Goal: Task Accomplishment & Management: Complete application form

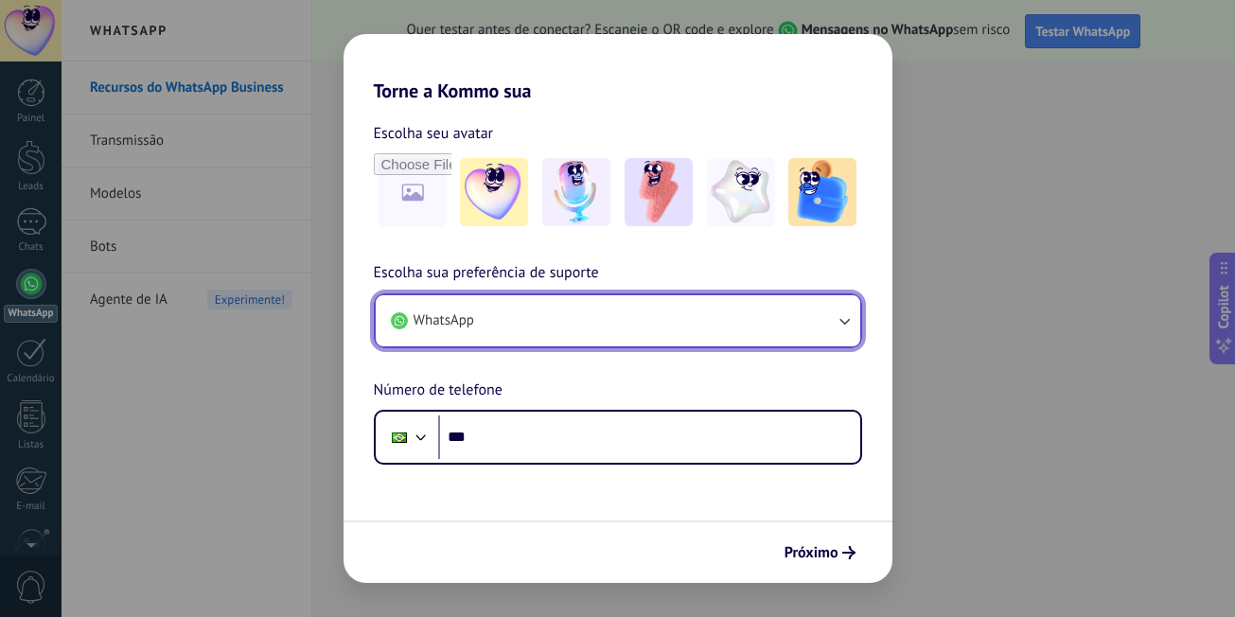
click at [838, 327] on icon "button" at bounding box center [844, 320] width 19 height 19
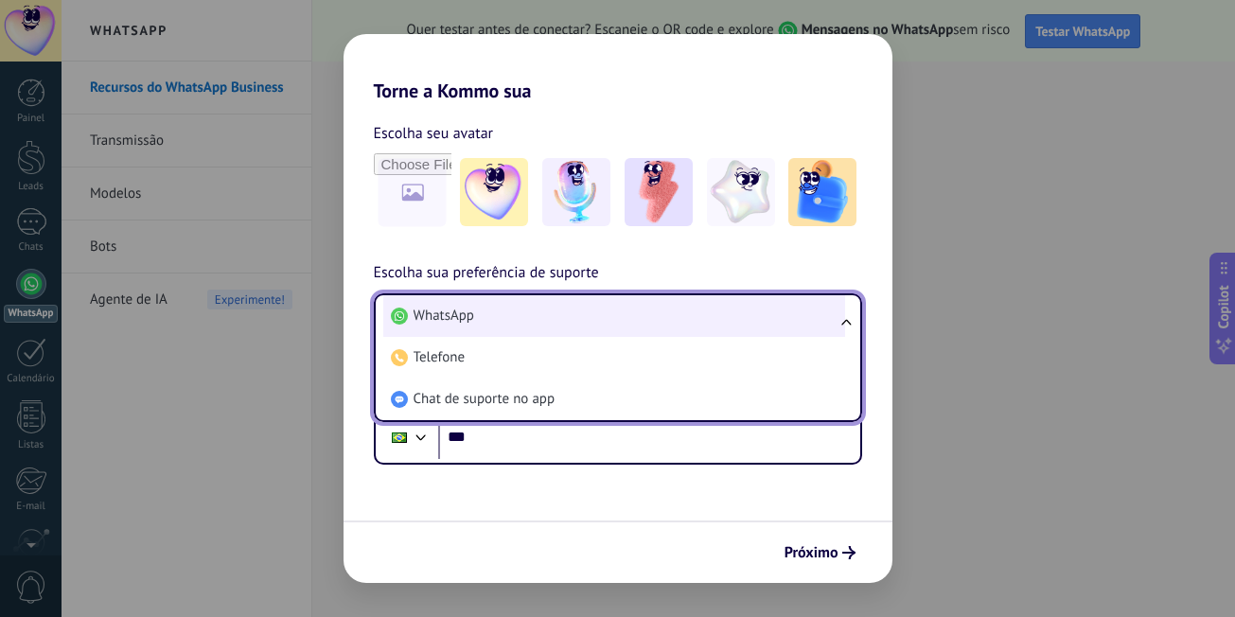
click at [444, 327] on li "WhatsApp" at bounding box center [614, 316] width 462 height 42
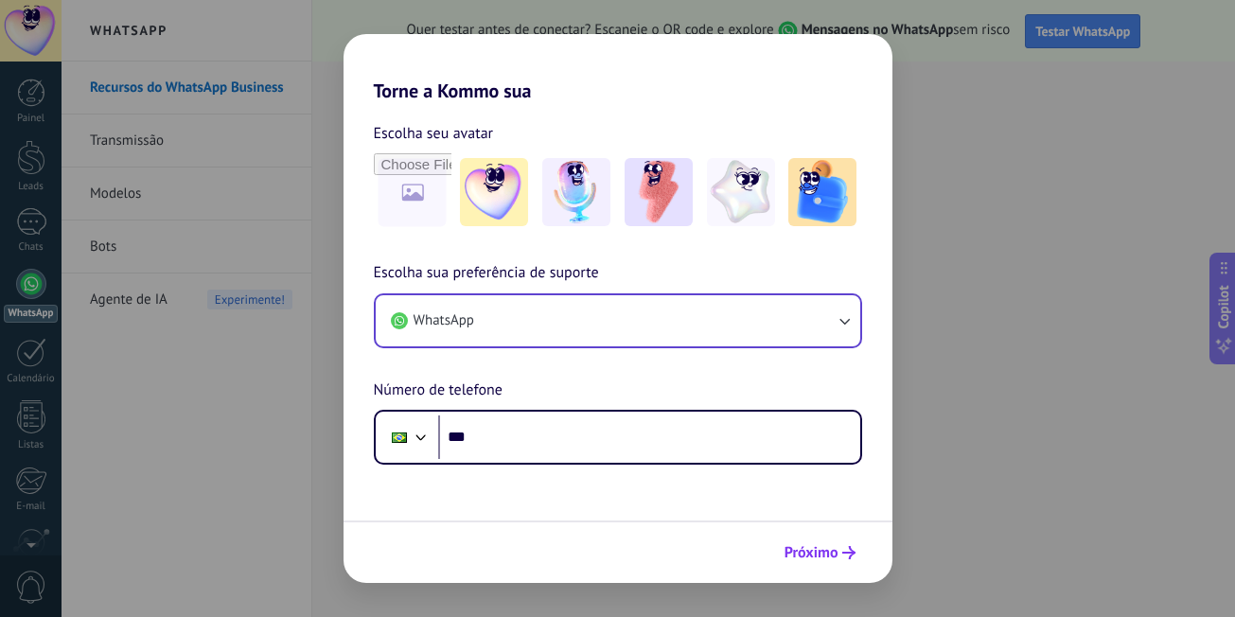
click at [814, 555] on span "Próximo" at bounding box center [812, 552] width 54 height 13
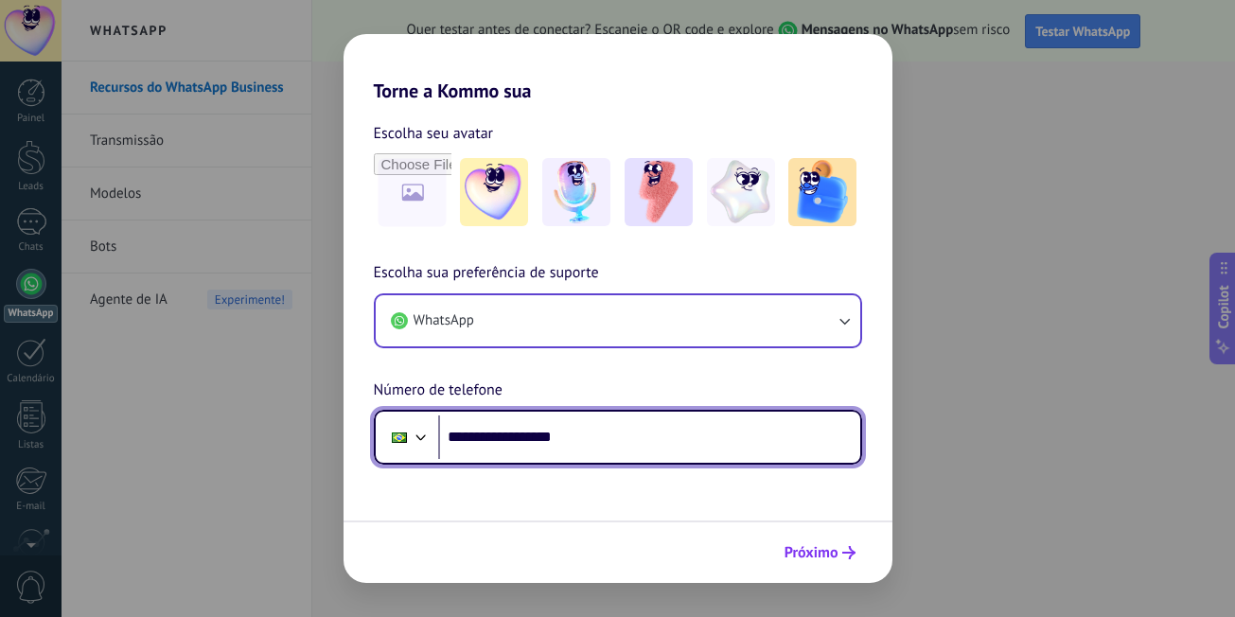
type input "**********"
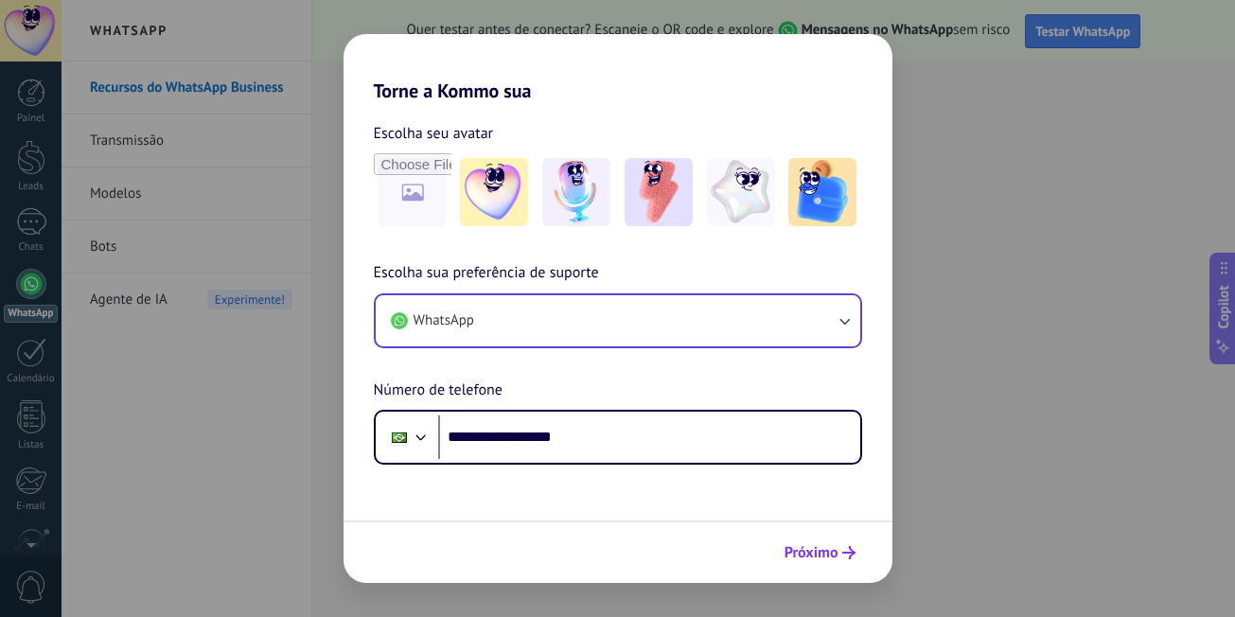
click at [822, 548] on span "Próximo" at bounding box center [812, 552] width 54 height 13
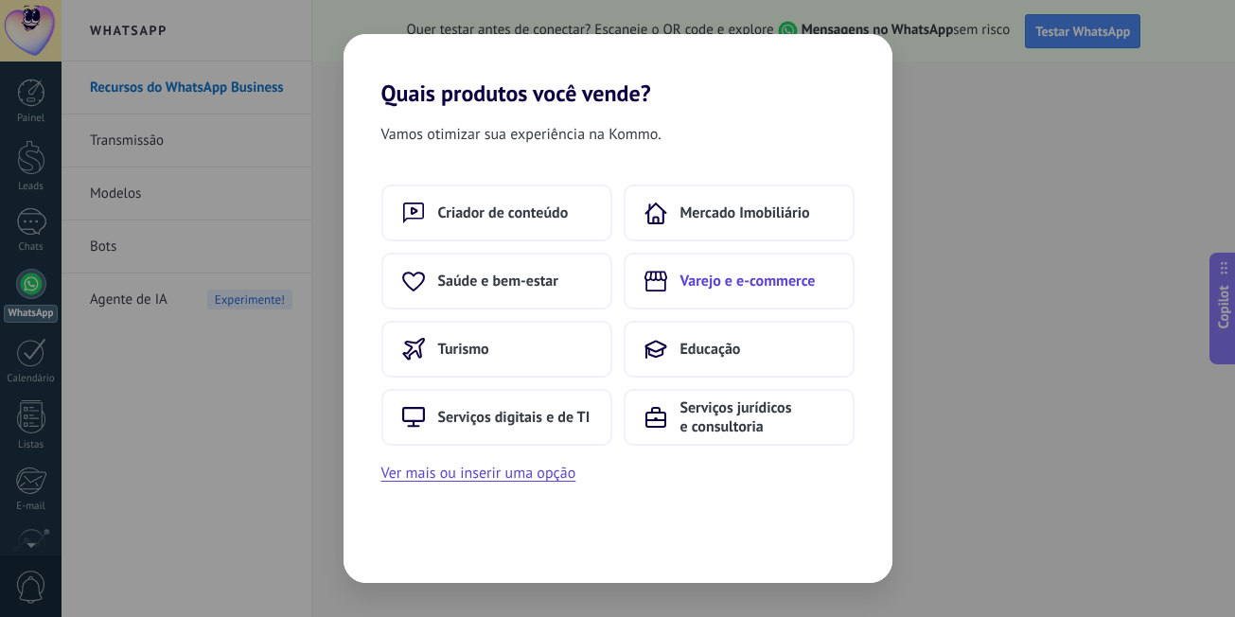
click at [767, 278] on span "Varejo e e-commerce" at bounding box center [748, 281] width 135 height 19
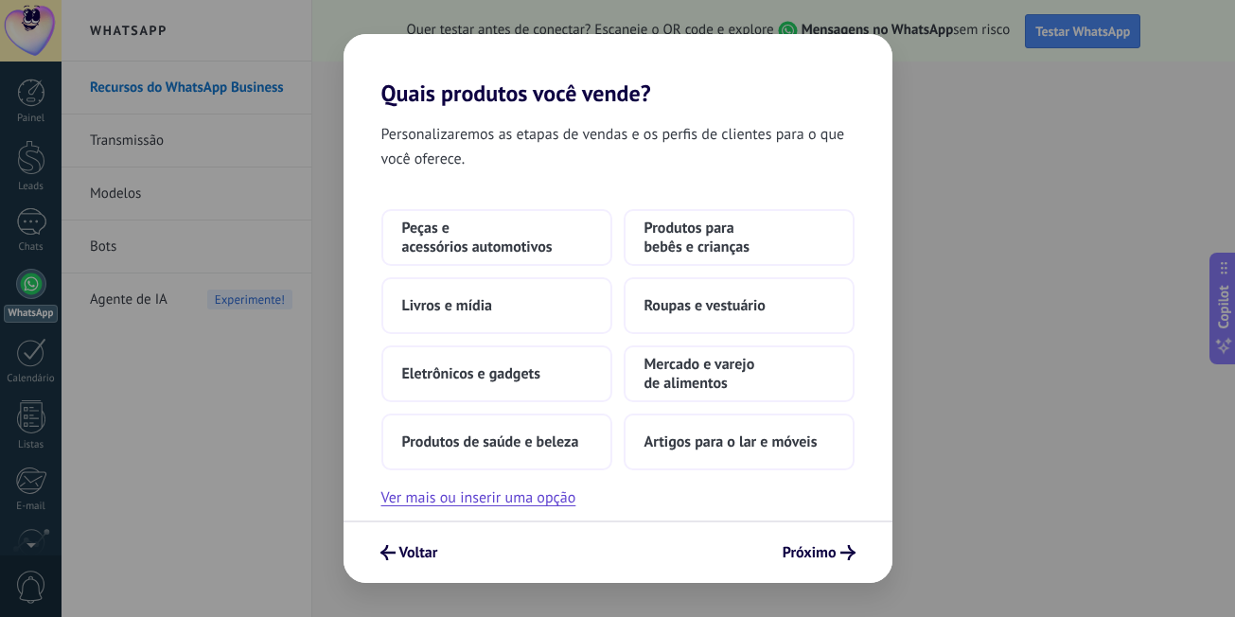
click at [821, 532] on div "Voltar Próximo" at bounding box center [618, 552] width 549 height 62
click at [821, 540] on button "Próximo" at bounding box center [819, 553] width 90 height 32
click at [821, 546] on span "Próximo" at bounding box center [810, 552] width 54 height 13
click at [821, 557] on span "Próximo" at bounding box center [810, 552] width 54 height 13
click at [482, 513] on div "Personalizaremos as etapas de vendas e os perfis de clientes para o que você of…" at bounding box center [618, 314] width 549 height 414
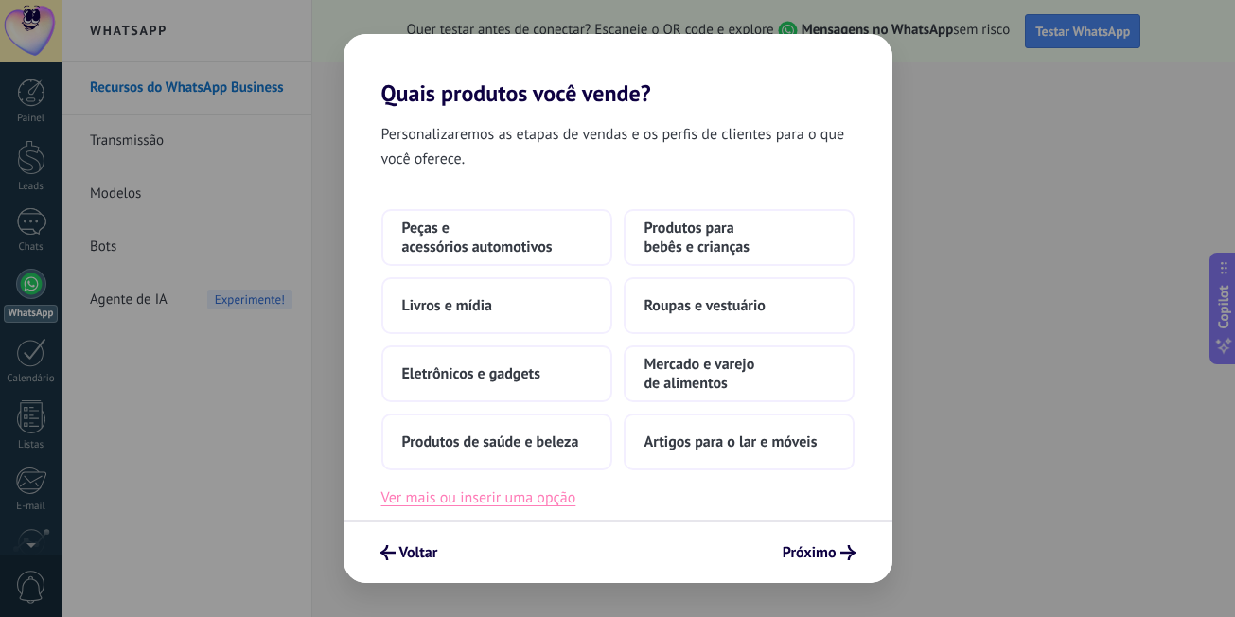
click at [509, 504] on button "Ver mais ou inserir uma opção" at bounding box center [478, 498] width 195 height 25
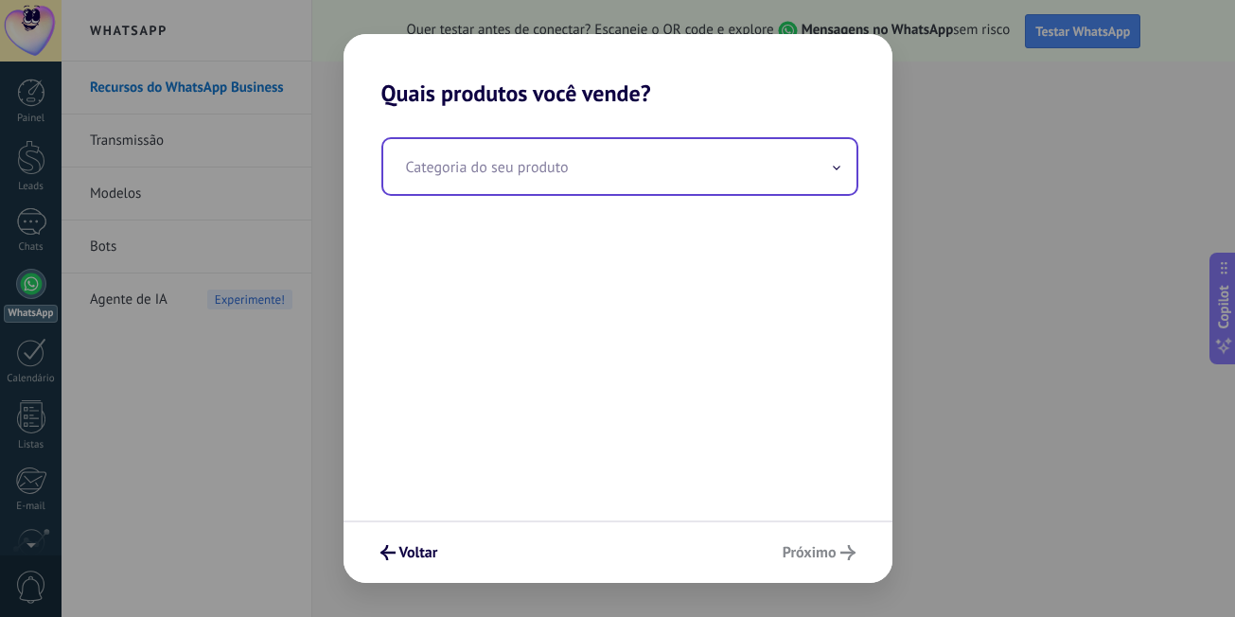
click at [657, 165] on input "text" at bounding box center [619, 166] width 473 height 55
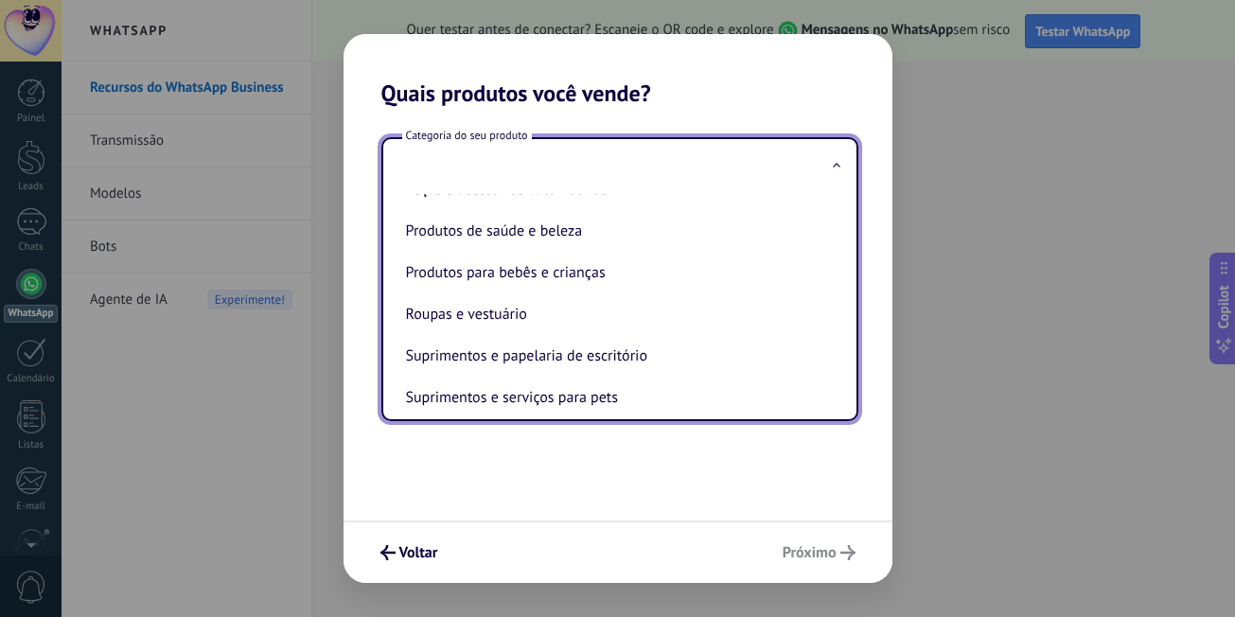
scroll to position [418, 0]
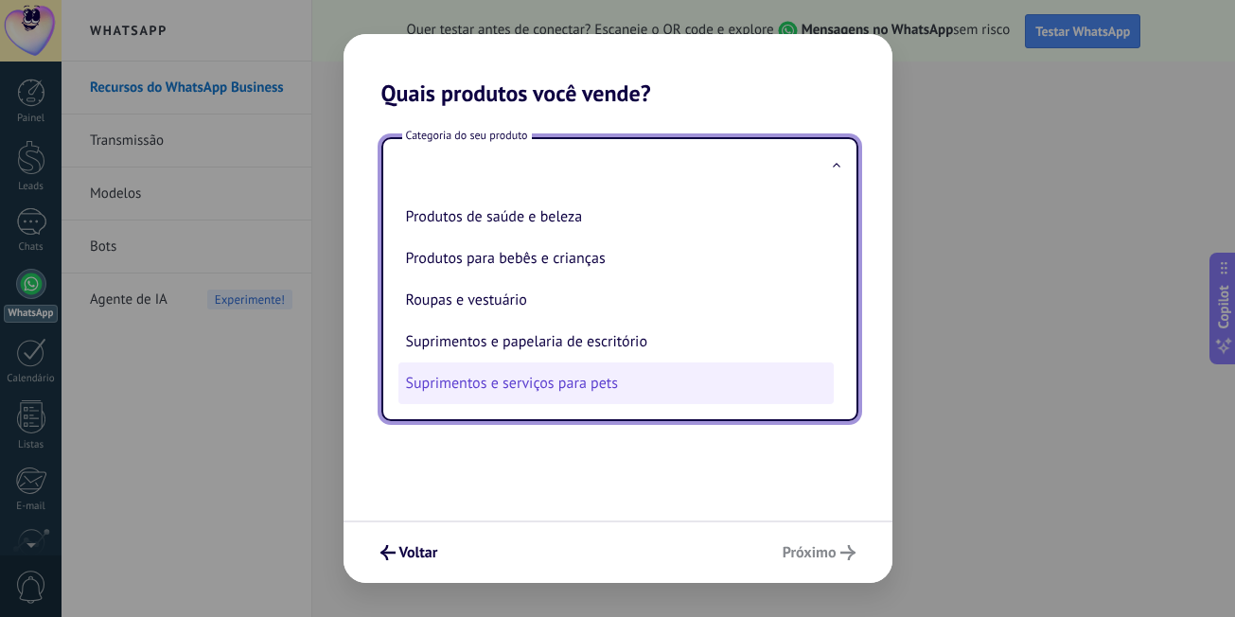
click at [596, 389] on li "Suprimentos e serviços para pets" at bounding box center [615, 384] width 435 height 42
type input "**********"
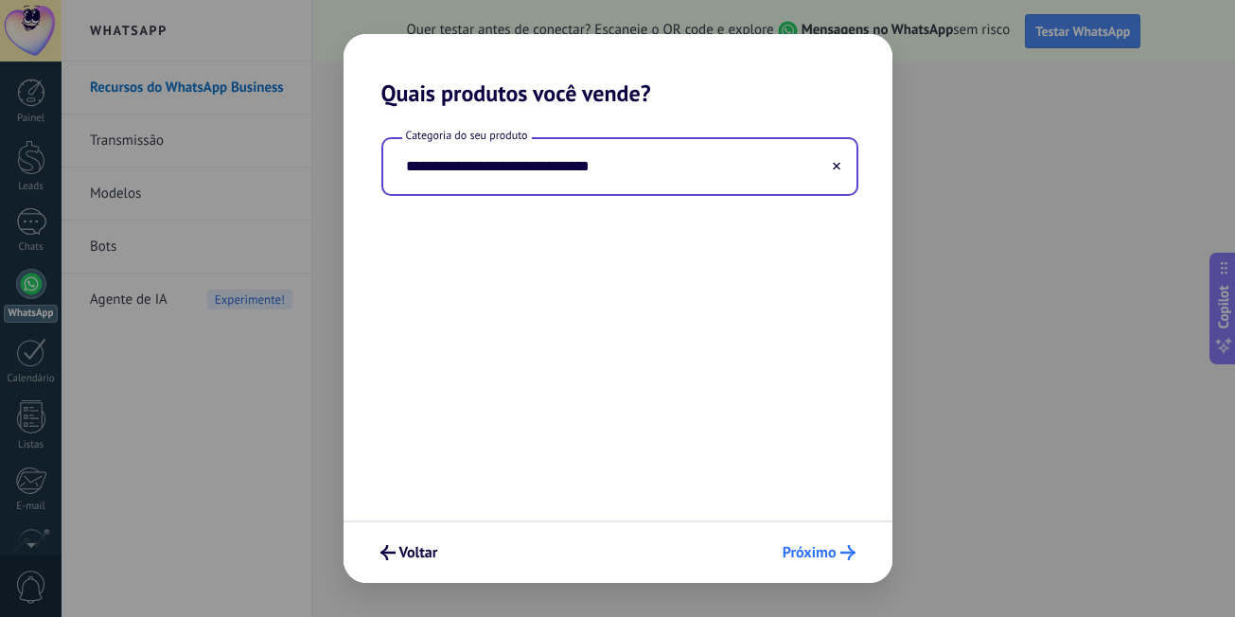
click at [822, 559] on span "Próximo" at bounding box center [810, 552] width 54 height 13
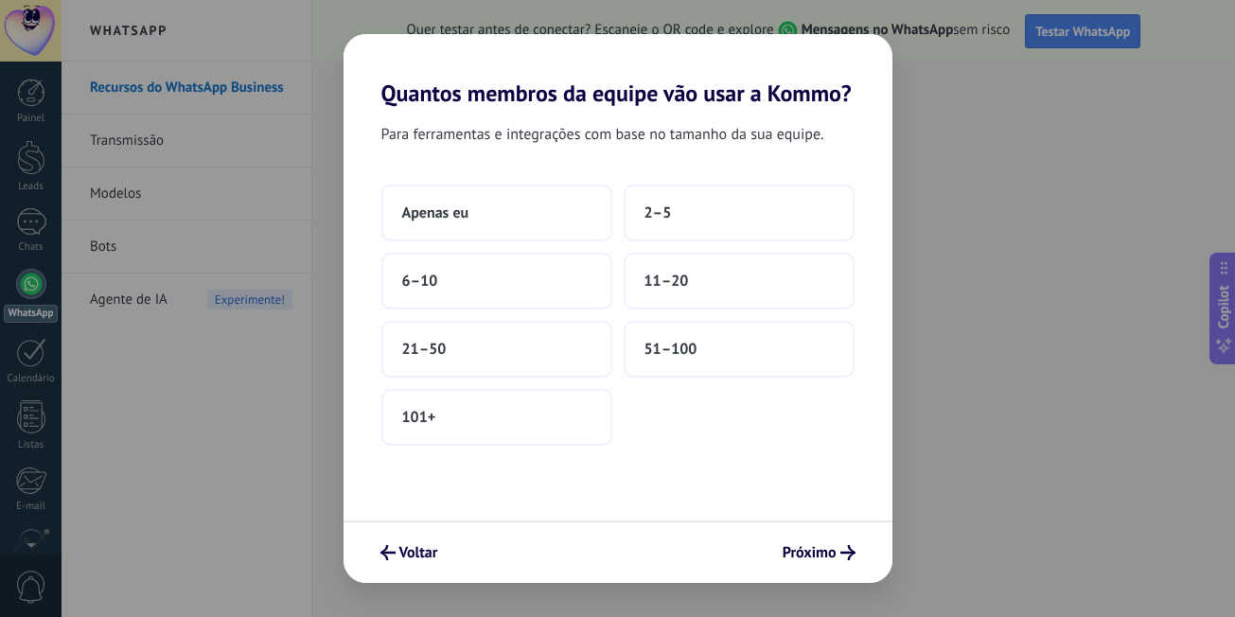
click at [822, 559] on span "Próximo" at bounding box center [810, 552] width 54 height 13
click at [438, 216] on span "Apenas eu" at bounding box center [435, 212] width 67 height 19
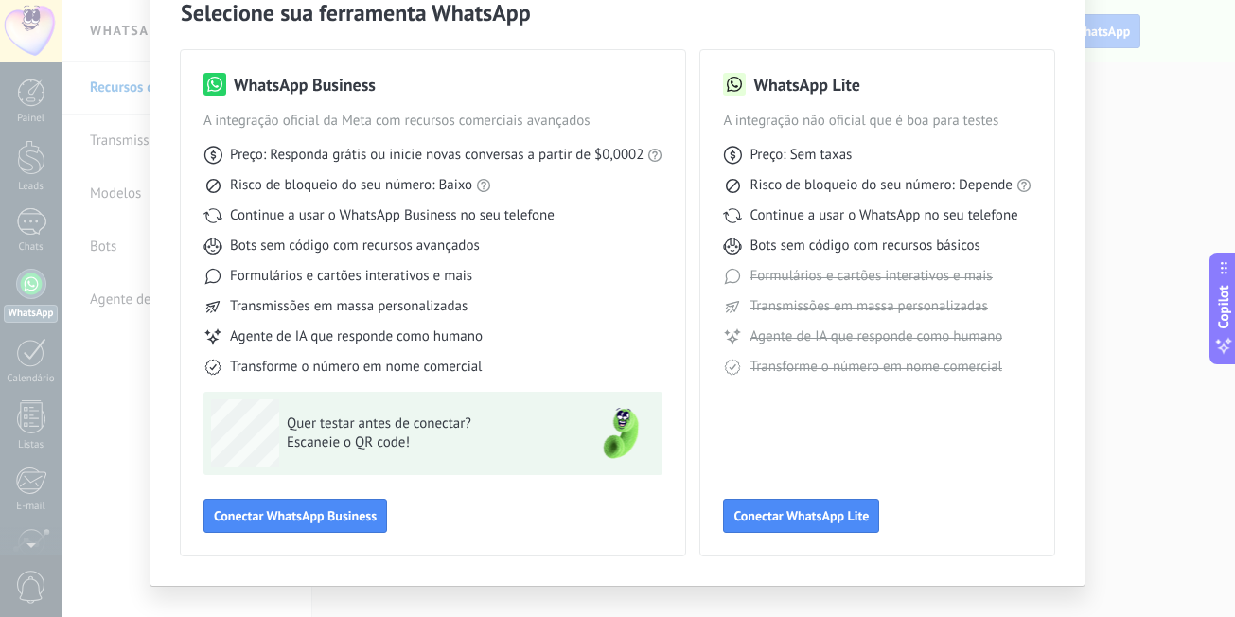
scroll to position [126, 0]
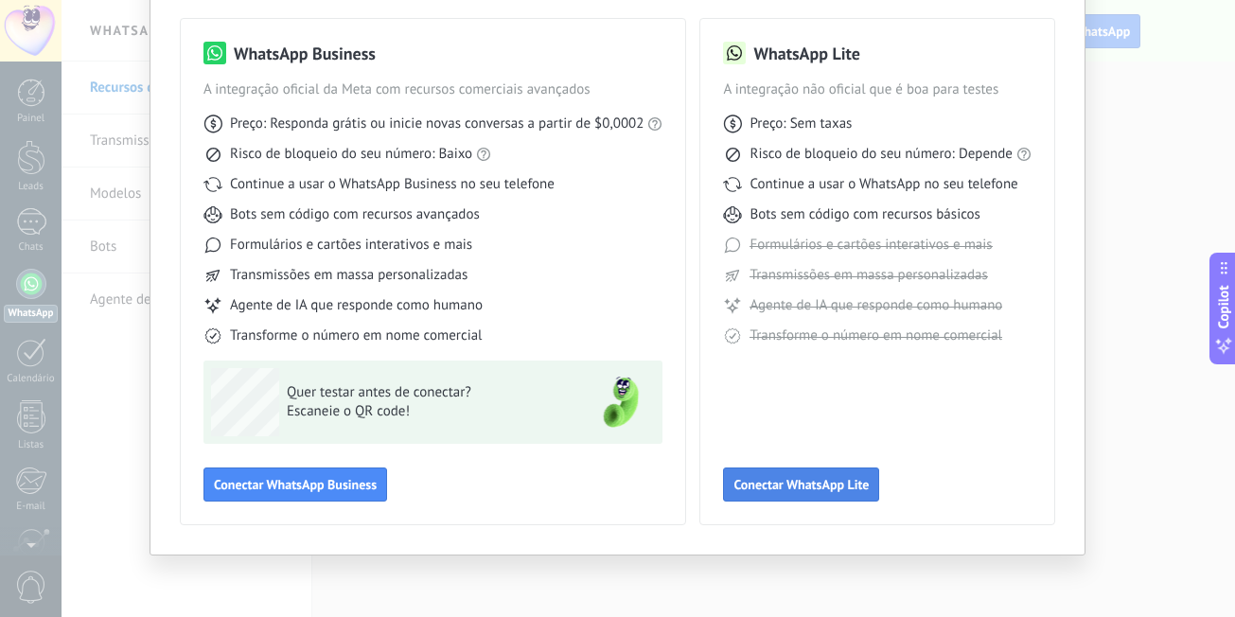
click at [807, 484] on span "Conectar WhatsApp Lite" at bounding box center [801, 484] width 135 height 13
